Goal: Navigation & Orientation: Find specific page/section

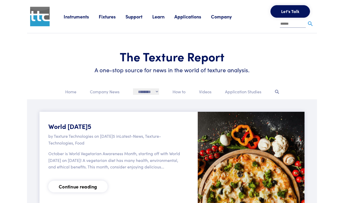
click at [27, 68] on section "The Texture Report A one-stop source for news in the world of texture analysis." at bounding box center [172, 60] width 296 height 55
click at [179, 91] on p "How to" at bounding box center [178, 91] width 13 height 7
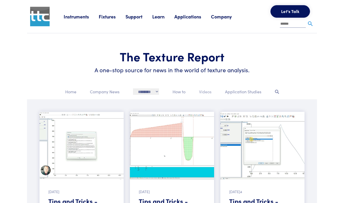
click at [213, 91] on div "Videos" at bounding box center [205, 93] width 19 height 11
click at [206, 91] on p "Videos" at bounding box center [205, 91] width 12 height 7
click at [211, 92] on p "Videos" at bounding box center [205, 91] width 12 height 7
click at [202, 92] on p "Videos" at bounding box center [205, 91] width 12 height 7
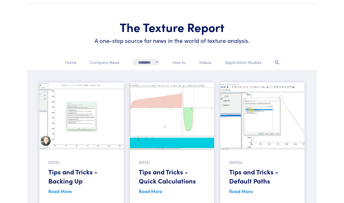
scroll to position [13, 0]
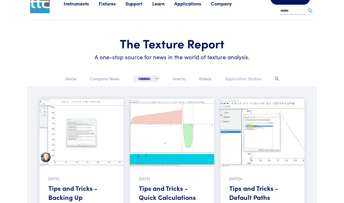
click at [244, 76] on p "Application Studies" at bounding box center [243, 78] width 36 height 7
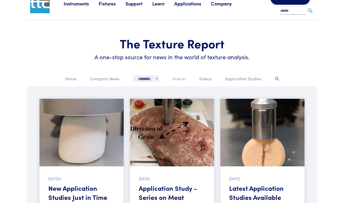
click at [180, 78] on p "How to" at bounding box center [178, 78] width 13 height 7
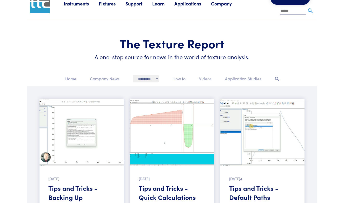
click at [207, 79] on p "Videos" at bounding box center [205, 78] width 12 height 7
click at [104, 82] on div "Company News" at bounding box center [105, 80] width 36 height 11
click at [104, 77] on p "Company News" at bounding box center [105, 78] width 30 height 7
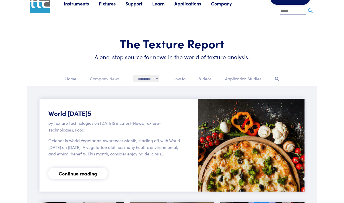
click at [104, 79] on p "Company News" at bounding box center [105, 78] width 30 height 7
click at [72, 80] on p "Home" at bounding box center [70, 78] width 11 height 7
click at [114, 80] on p "Company News" at bounding box center [105, 78] width 30 height 7
click at [181, 78] on p "How to" at bounding box center [178, 78] width 13 height 7
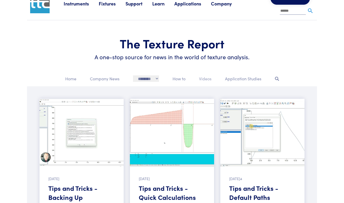
click at [201, 79] on p "Videos" at bounding box center [205, 78] width 12 height 7
click at [181, 79] on p "How to" at bounding box center [178, 78] width 13 height 7
click at [208, 80] on p "Videos" at bounding box center [205, 78] width 12 height 7
click at [241, 79] on p "Application Studies" at bounding box center [243, 78] width 36 height 7
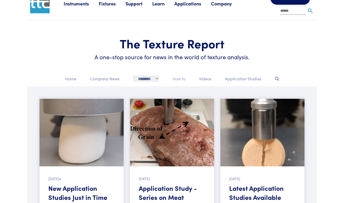
click at [177, 80] on p "How to" at bounding box center [178, 78] width 13 height 7
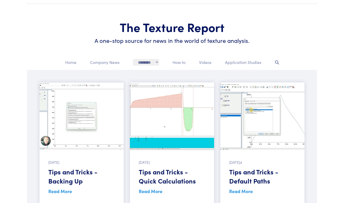
scroll to position [28, 0]
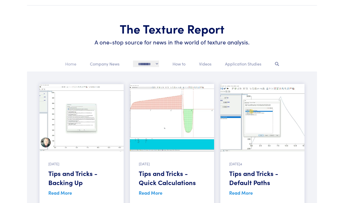
click at [70, 64] on p "Home" at bounding box center [70, 63] width 11 height 7
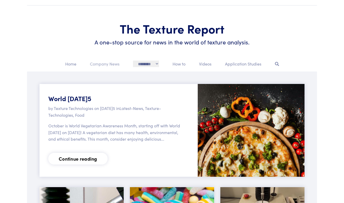
click at [107, 63] on p "Company News" at bounding box center [105, 63] width 30 height 7
